Goal: Information Seeking & Learning: Learn about a topic

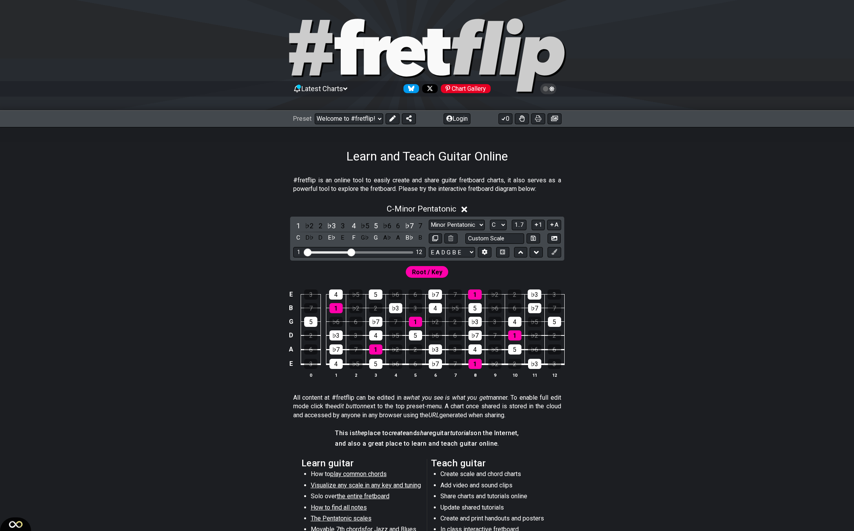
select select "C"
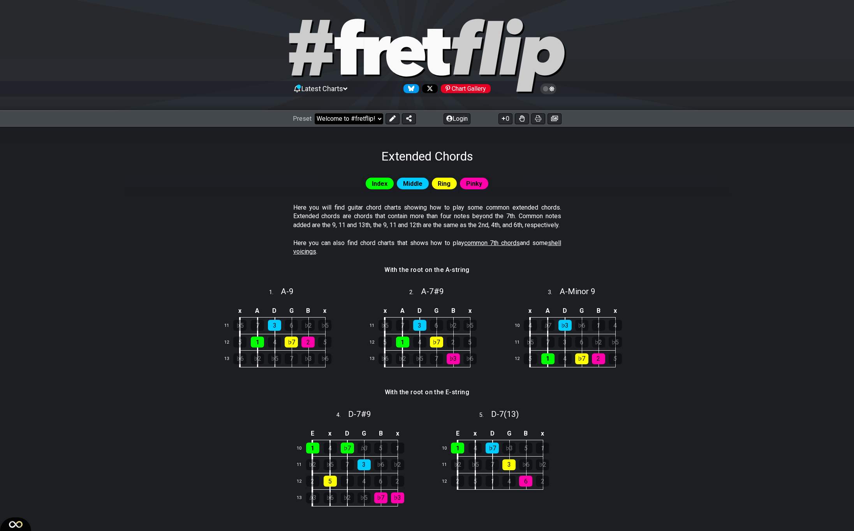
select select "/extended-chords"
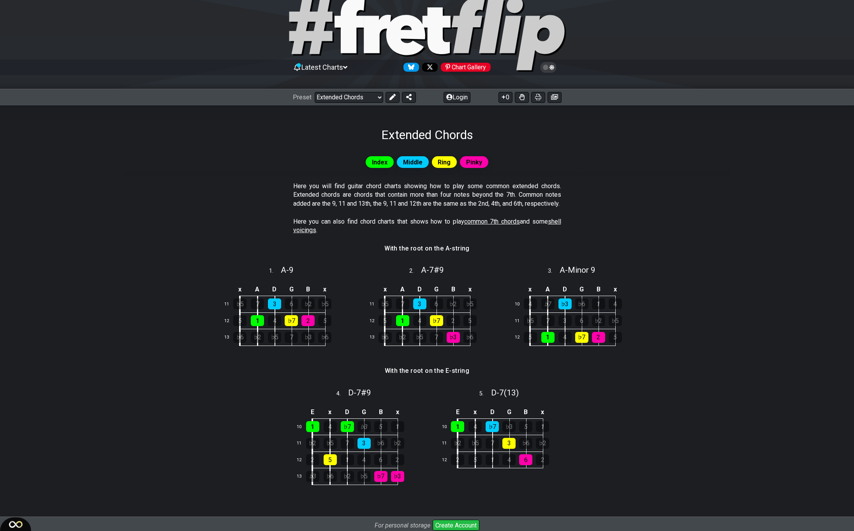
scroll to position [47, 0]
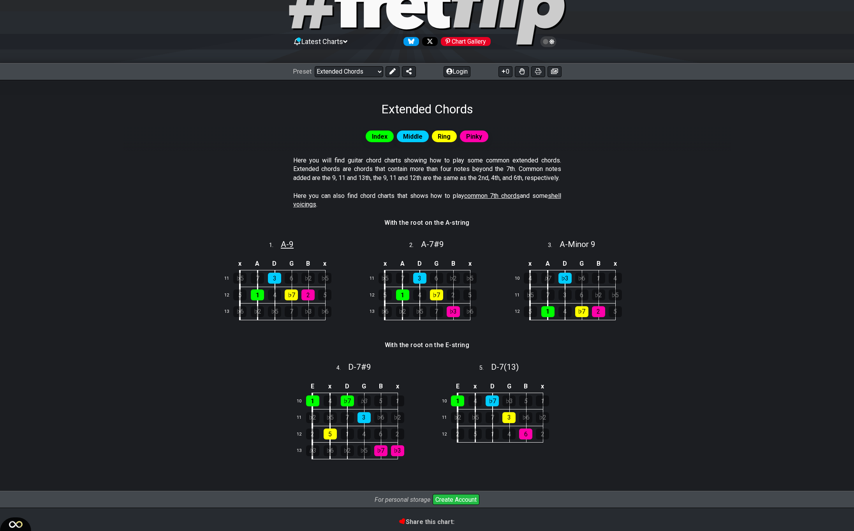
click at [281, 249] on span "A - 9" at bounding box center [287, 243] width 13 height 9
select select "A"
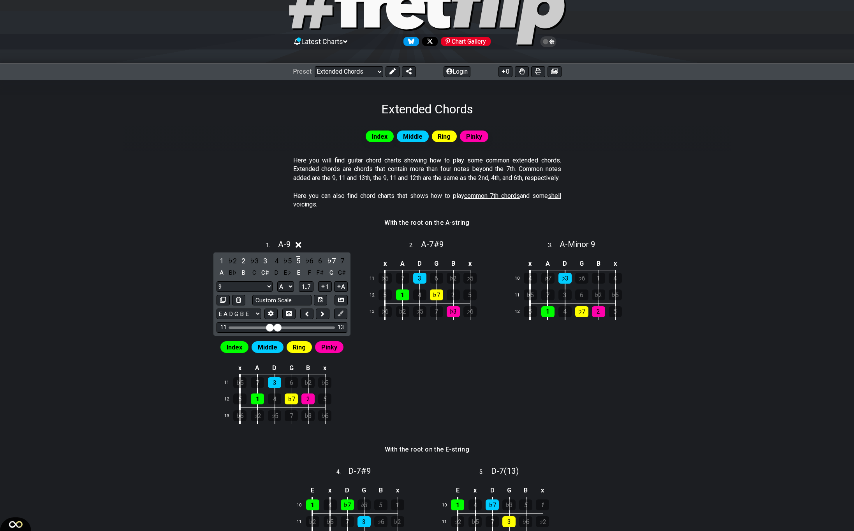
click at [336, 235] on section "With the root on the A-string" at bounding box center [426, 224] width 607 height 19
click at [303, 250] on div "1 . A - 9" at bounding box center [282, 242] width 140 height 15
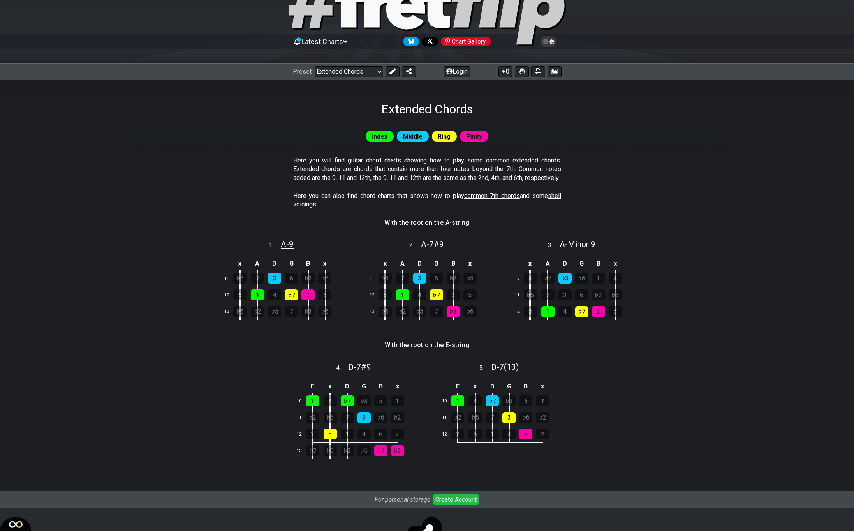
click at [289, 249] on span "A - 9" at bounding box center [287, 243] width 13 height 9
select select "A"
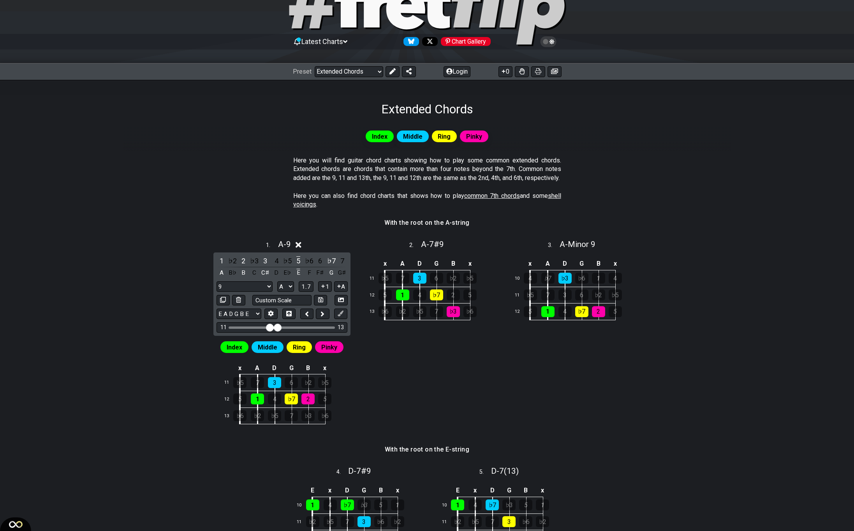
click at [251, 188] on section "Here you will find guitar chord charts showing how to play some common extended…" at bounding box center [426, 170] width 607 height 35
click at [297, 249] on icon at bounding box center [298, 245] width 6 height 8
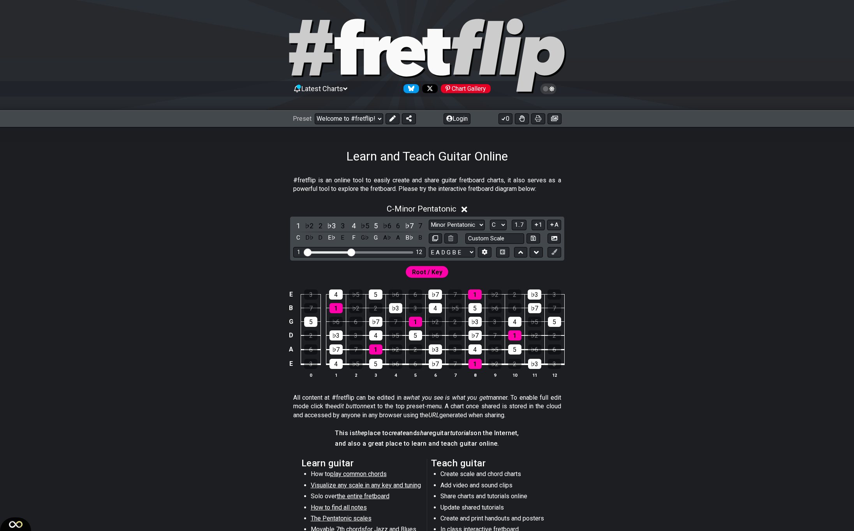
select select "C"
